Goal: Find specific page/section

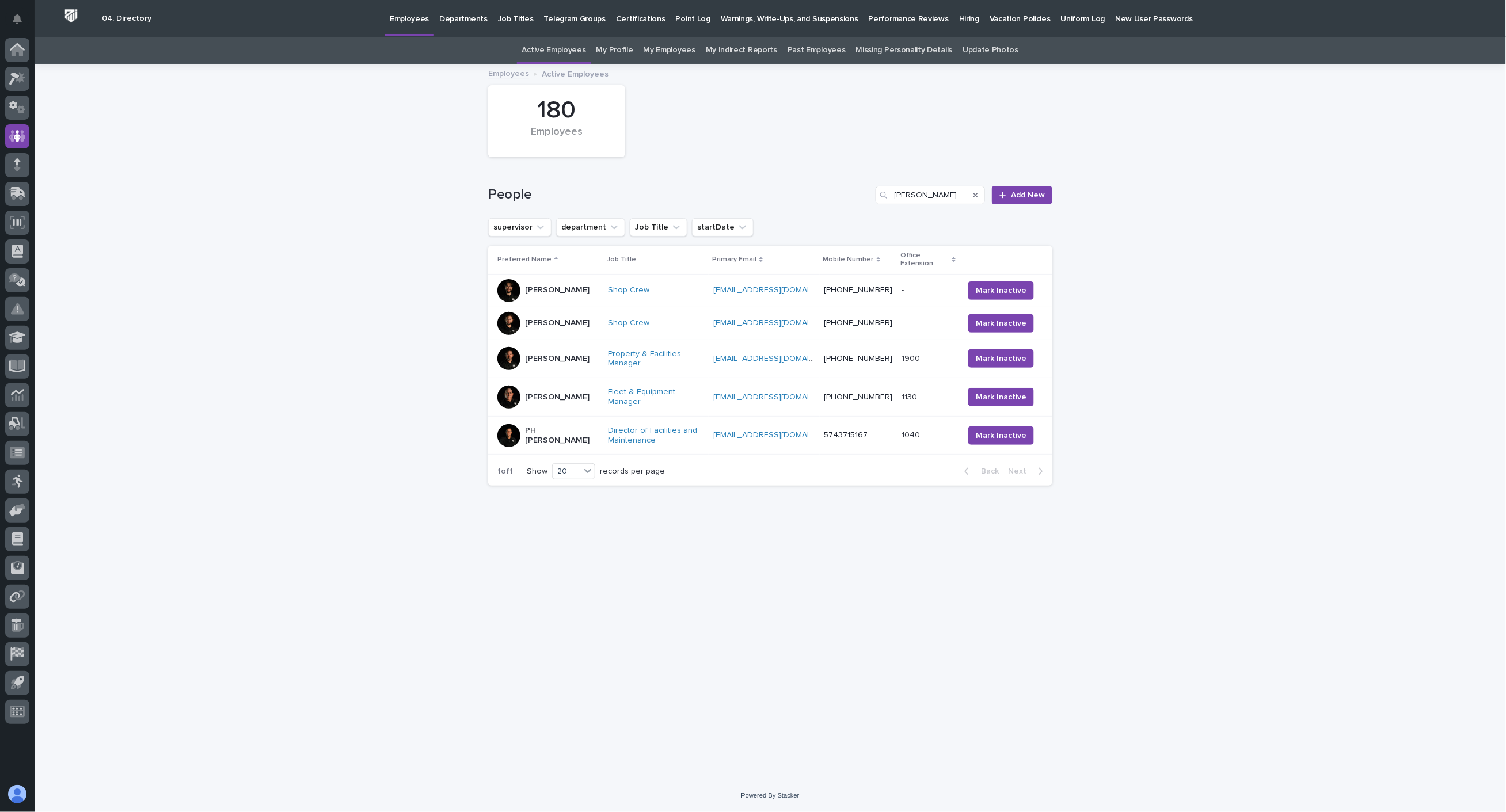
drag, startPoint x: 939, startPoint y: 198, endPoint x: 811, endPoint y: 191, distance: 128.2
click at [811, 191] on div "People [PERSON_NAME] New" at bounding box center [770, 195] width 564 height 18
type input "ern"
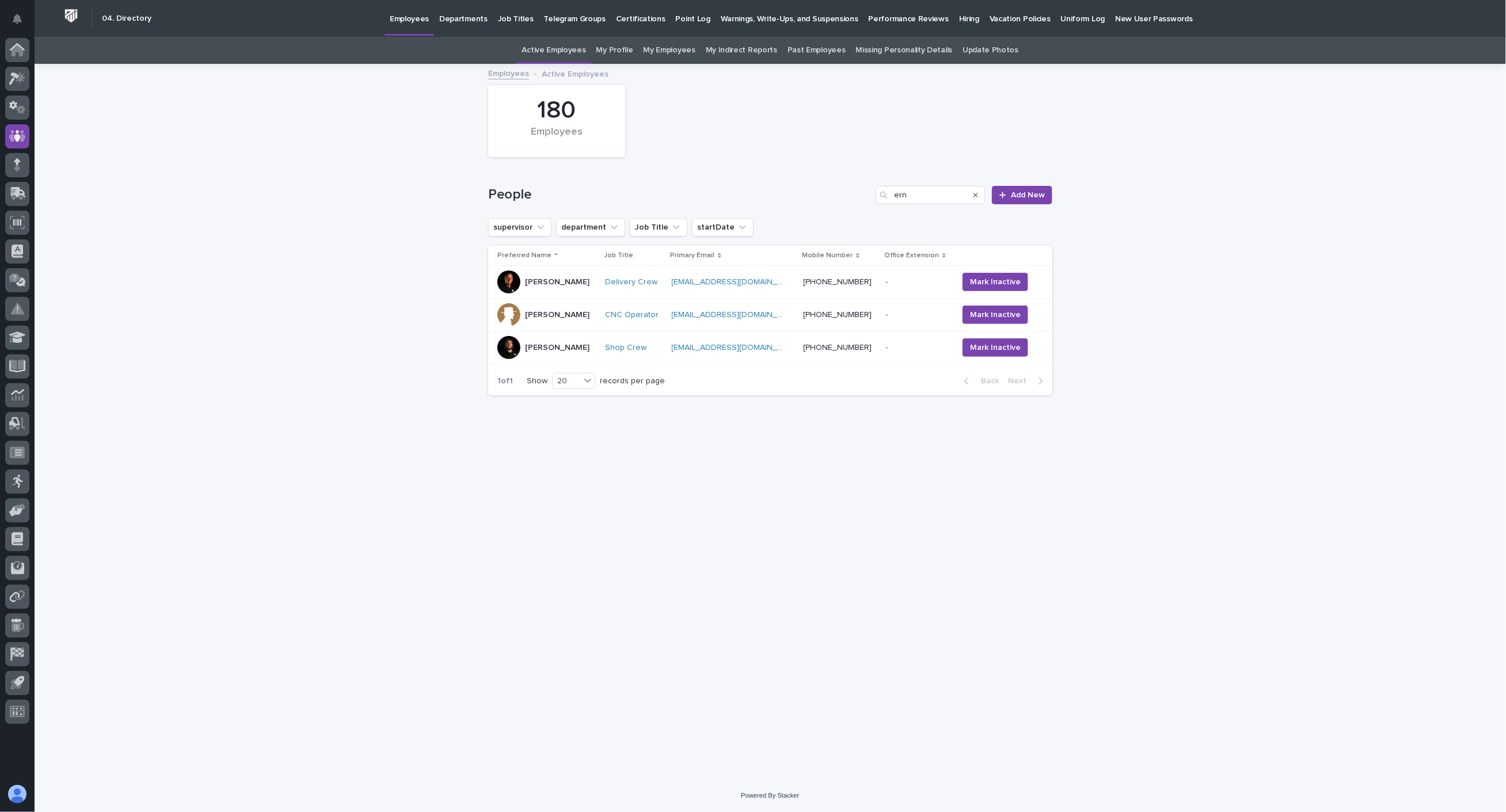
click at [594, 284] on div "[PERSON_NAME]" at bounding box center [547, 281] width 99 height 23
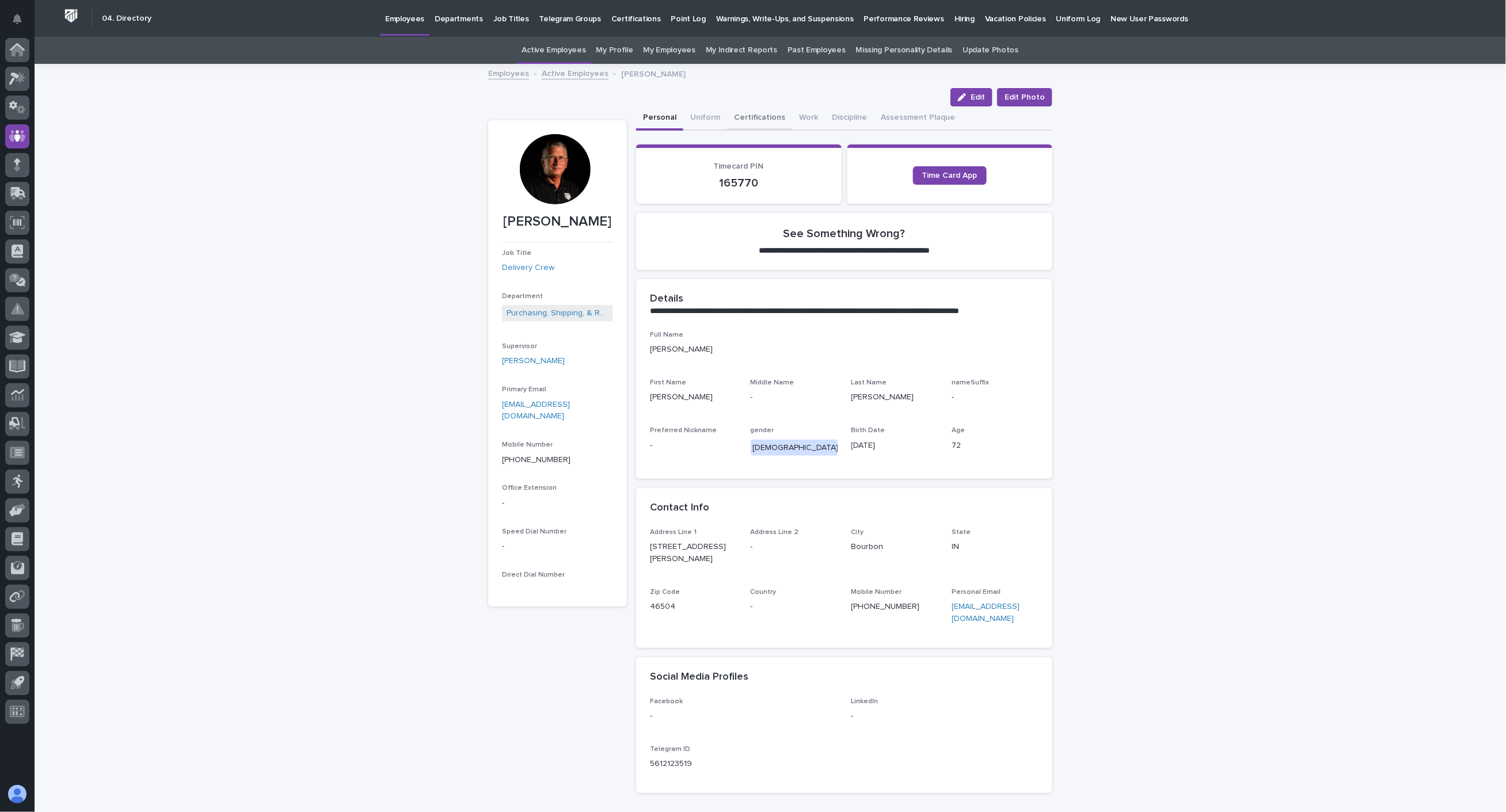
click at [757, 119] on button "Certifications" at bounding box center [760, 118] width 65 height 24
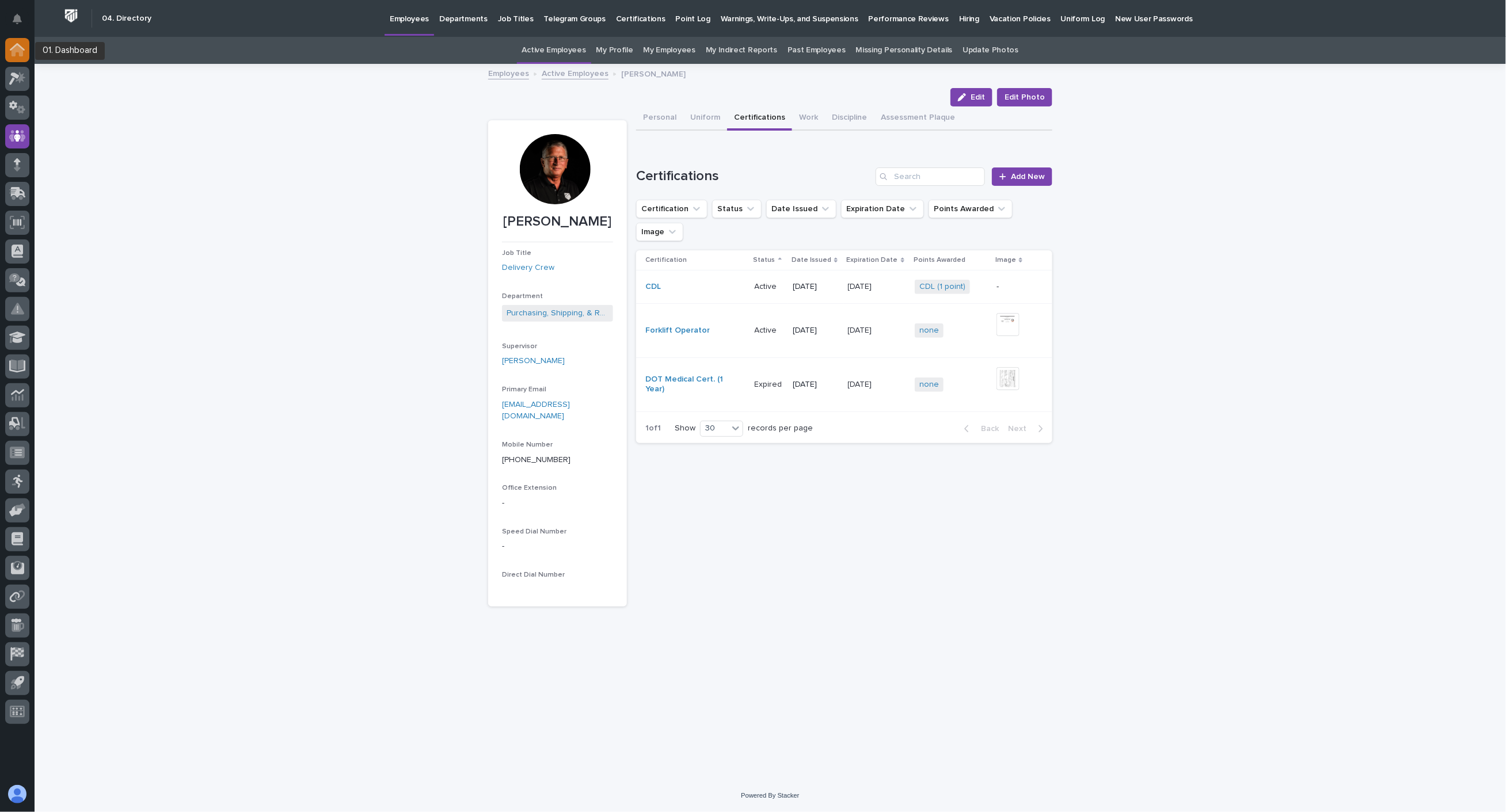
click at [17, 49] on icon at bounding box center [17, 50] width 11 height 11
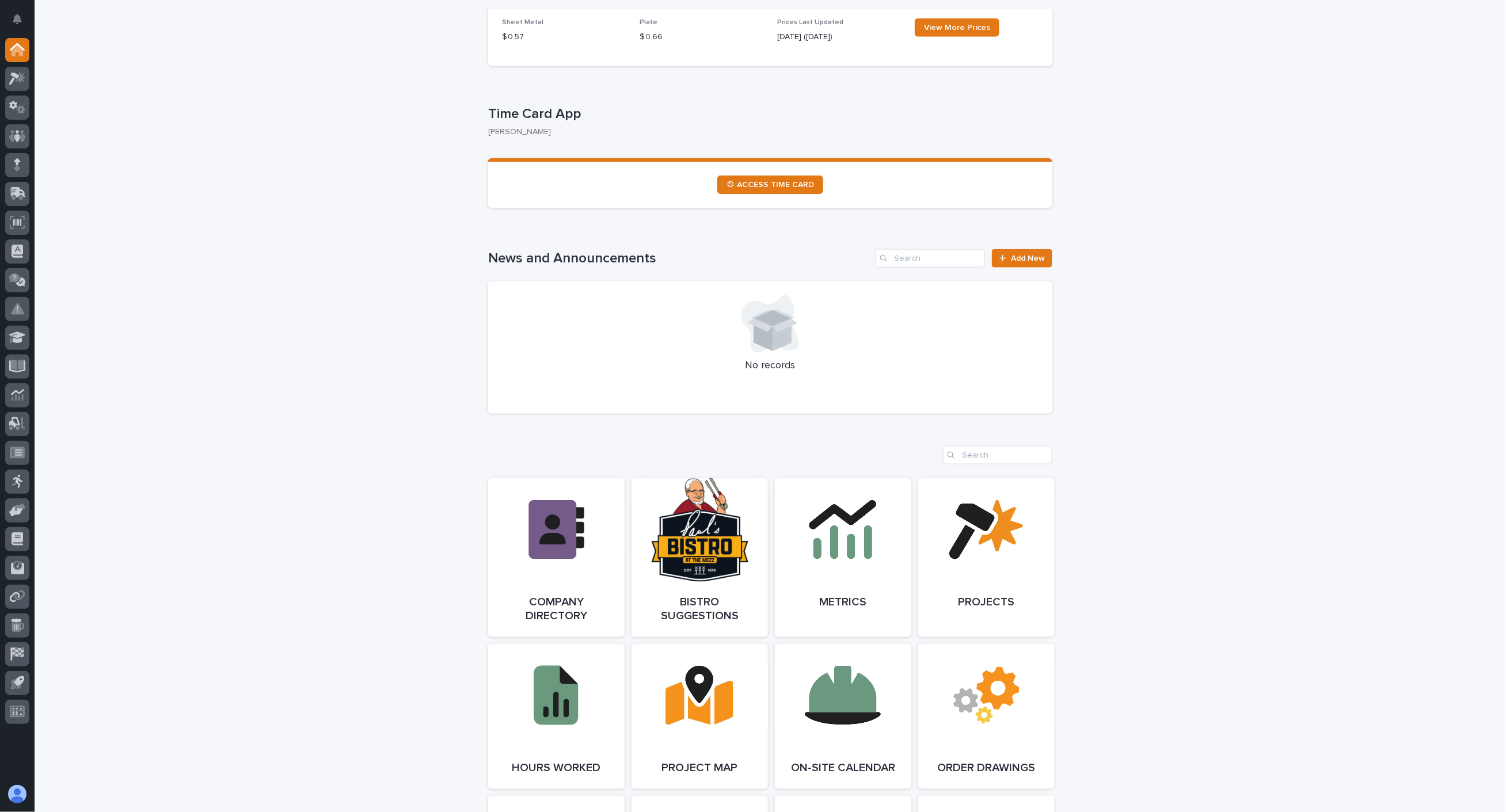
scroll to position [640, 0]
